Goal: Transaction & Acquisition: Purchase product/service

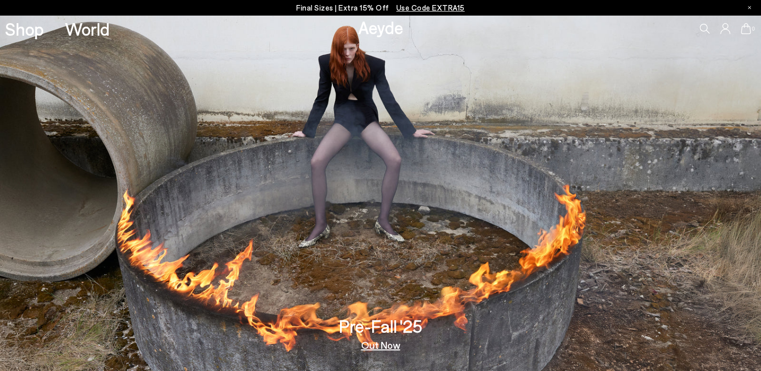
click at [380, 345] on link "Out Now" at bounding box center [380, 345] width 39 height 10
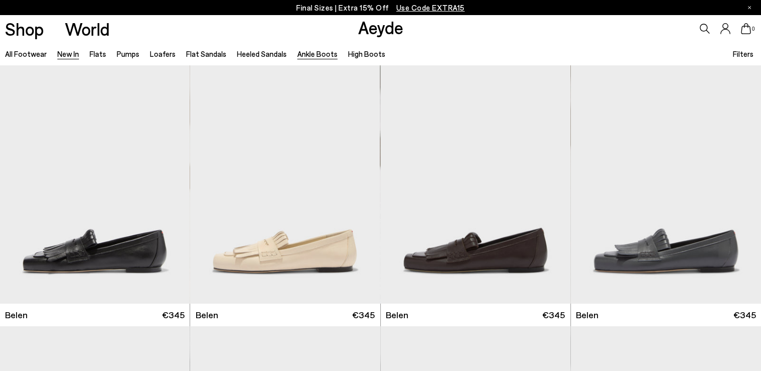
click at [316, 56] on link "Ankle Boots" at bounding box center [317, 53] width 40 height 9
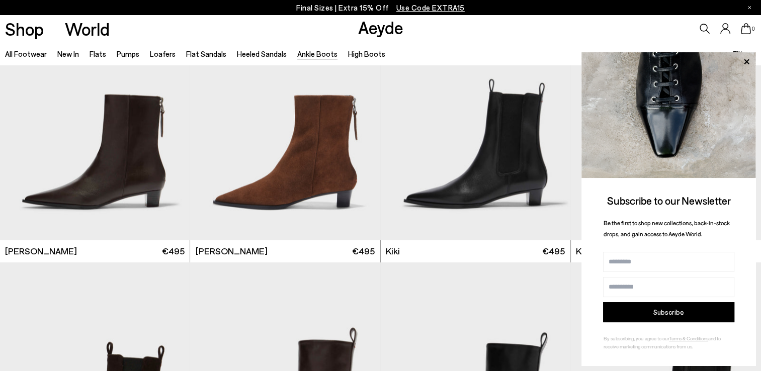
scroll to position [1389, 0]
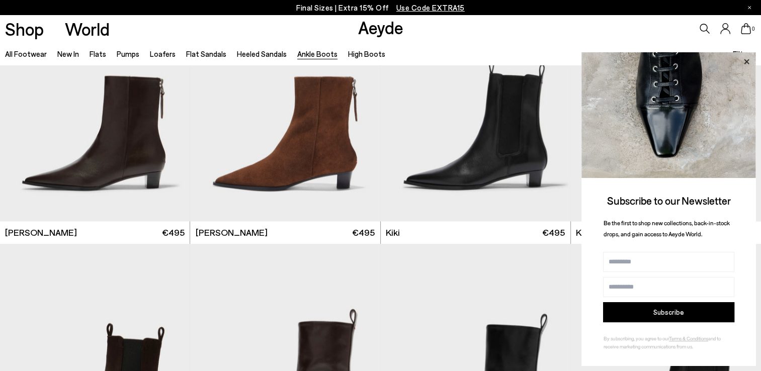
click at [745, 58] on icon at bounding box center [746, 61] width 13 height 13
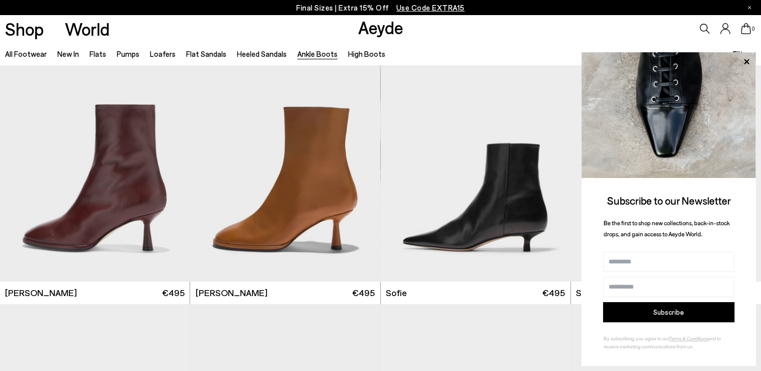
scroll to position [0, 0]
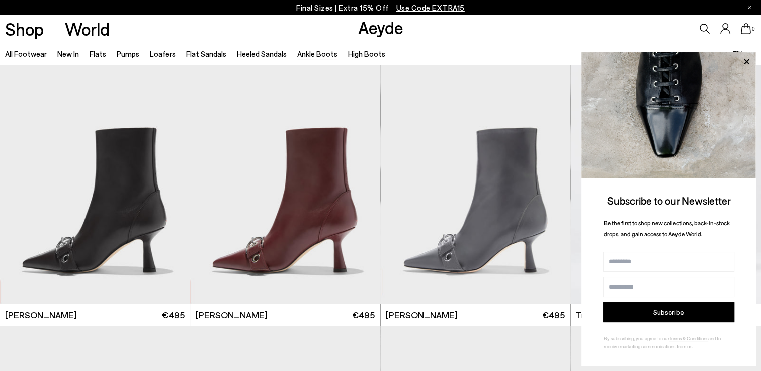
click at [326, 4] on p "Final Sizes | Extra 15% Off Use Code EXTRA15" at bounding box center [380, 8] width 169 height 13
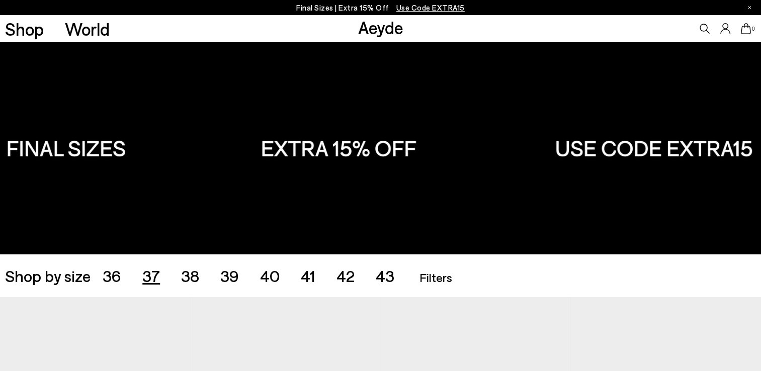
click at [150, 272] on span "37" at bounding box center [151, 275] width 18 height 19
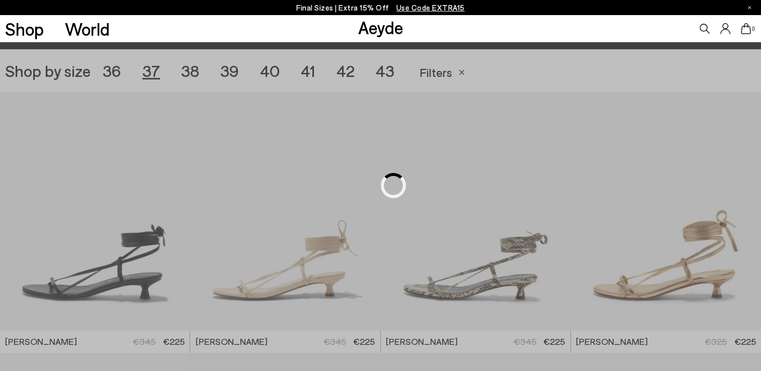
scroll to position [212, 0]
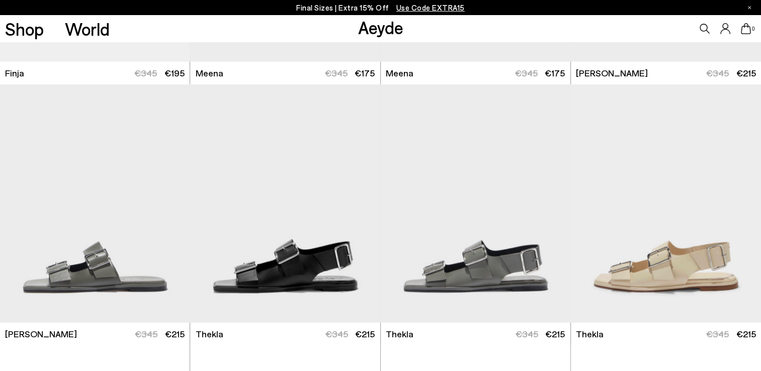
scroll to position [2315, 0]
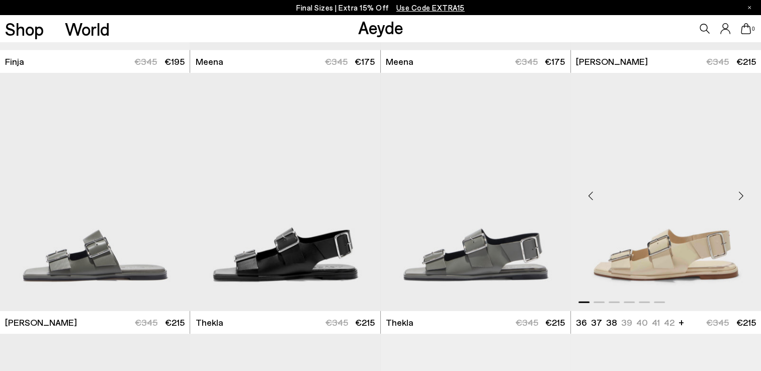
click at [662, 260] on img "1 / 6" at bounding box center [666, 192] width 190 height 239
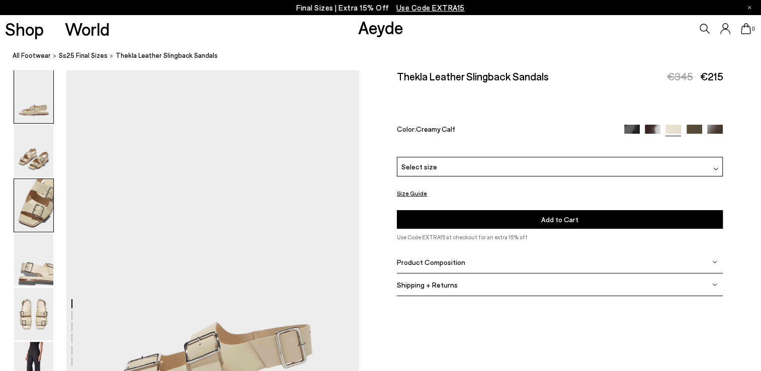
click at [36, 198] on img at bounding box center [33, 205] width 39 height 53
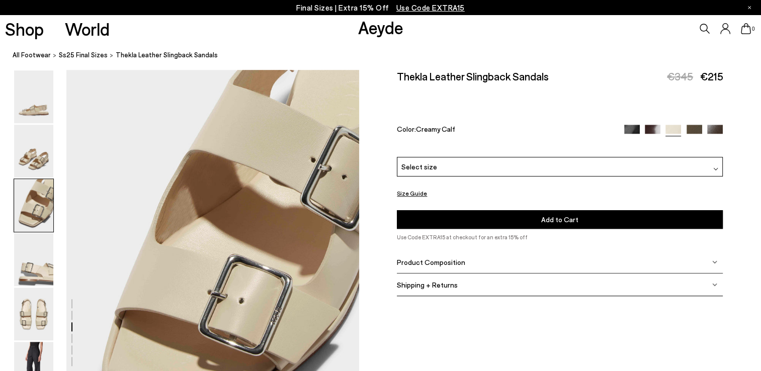
scroll to position [785, 0]
